Goal: Navigation & Orientation: Understand site structure

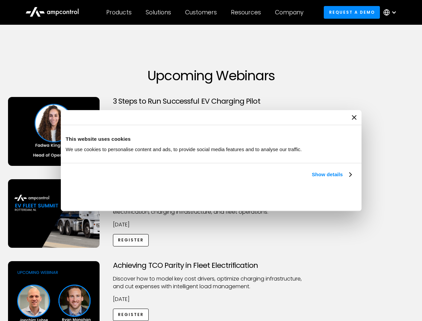
click at [312, 178] on link "Show details" at bounding box center [331, 174] width 39 height 8
click at [0, 0] on div "Necessary cookies help make a website usable by enabling basic functions like p…" at bounding box center [0, 0] width 0 height 0
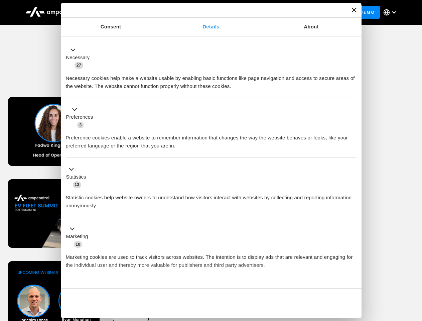
click at [415, 269] on div "Achieving TCO Parity in Fleet Electrification Discover how to model key cost dr…" at bounding box center [211, 313] width 420 height 105
click at [206, 12] on div "Customers" at bounding box center [201, 12] width 32 height 7
click at [119, 12] on div "Products" at bounding box center [118, 12] width 25 height 7
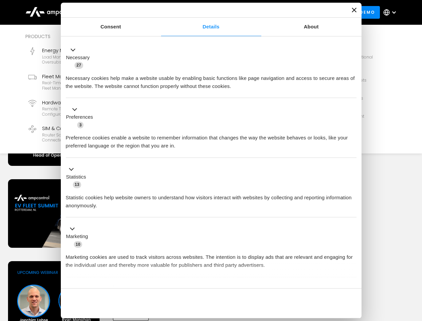
click at [159, 12] on div "Solutions" at bounding box center [158, 12] width 25 height 7
click at [202, 12] on div "Customers" at bounding box center [201, 12] width 32 height 7
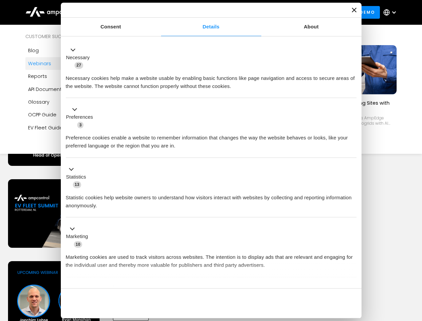
click at [247, 12] on div "Resources" at bounding box center [246, 12] width 30 height 7
click at [291, 12] on div "Company" at bounding box center [289, 12] width 28 height 7
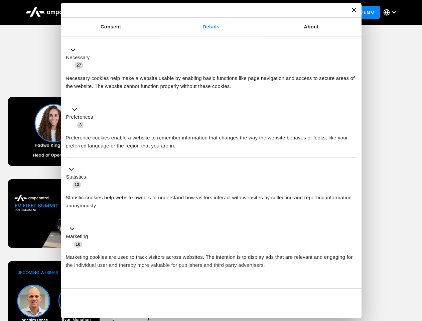
click at [392, 12] on div at bounding box center [393, 12] width 5 height 5
